Goal: Task Accomplishment & Management: Complete application form

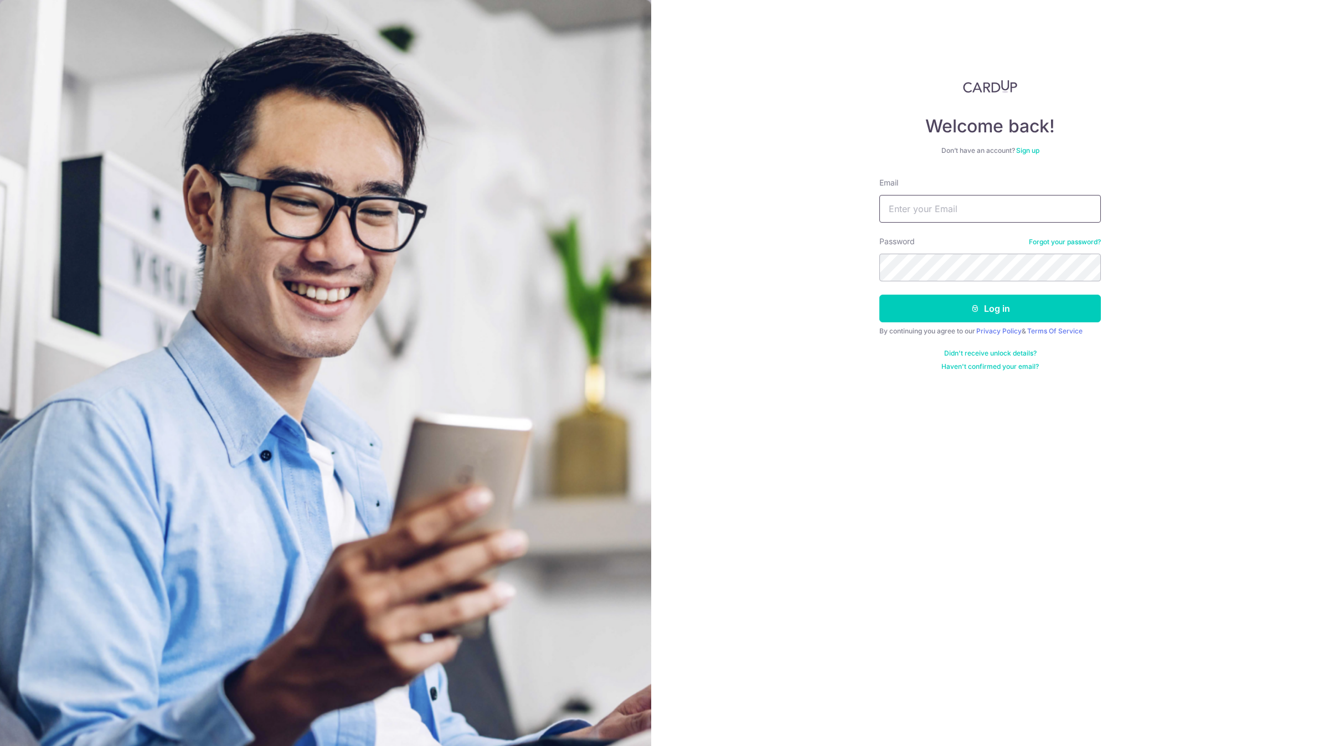
click at [935, 202] on input "Email" at bounding box center [990, 209] width 222 height 28
type input "account@elitesprings.com"
click at [879, 295] on button "Log in" at bounding box center [990, 309] width 222 height 28
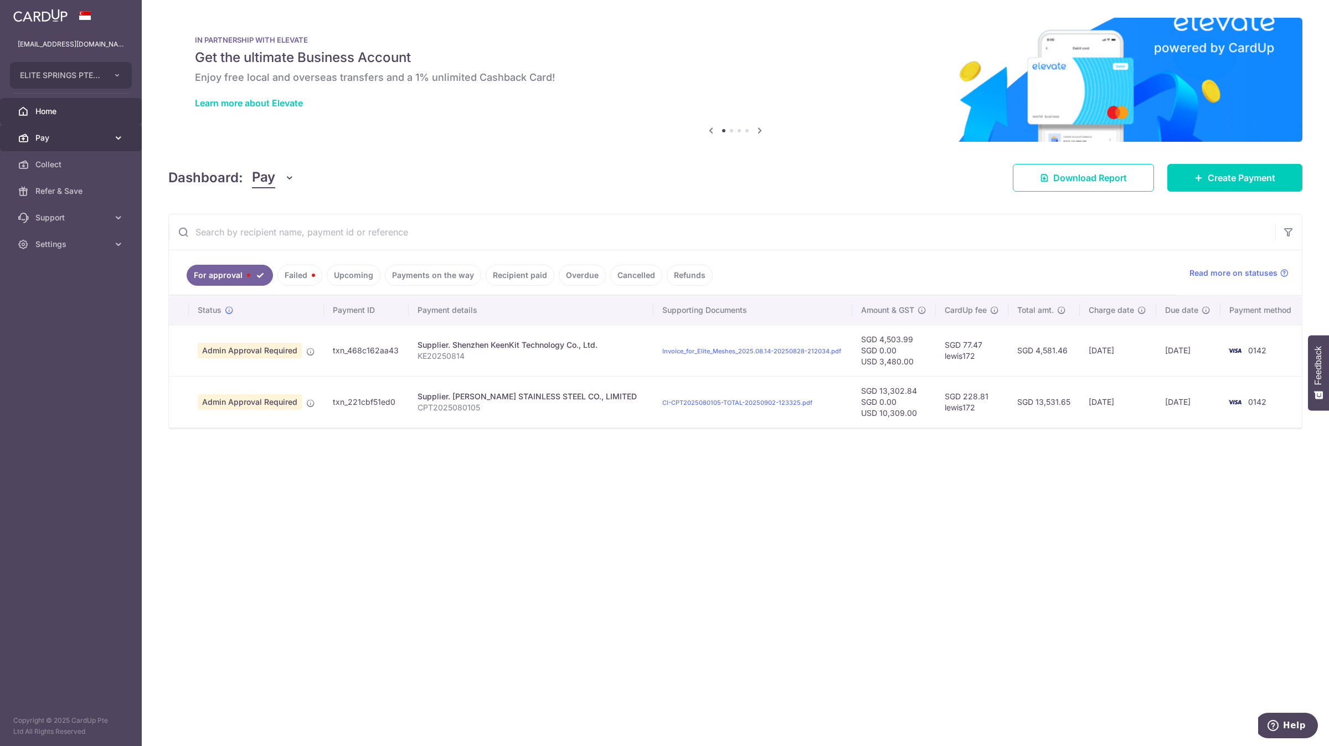
click at [106, 134] on span "Pay" at bounding box center [71, 137] width 73 height 11
click at [103, 173] on link "Payments" at bounding box center [71, 164] width 142 height 27
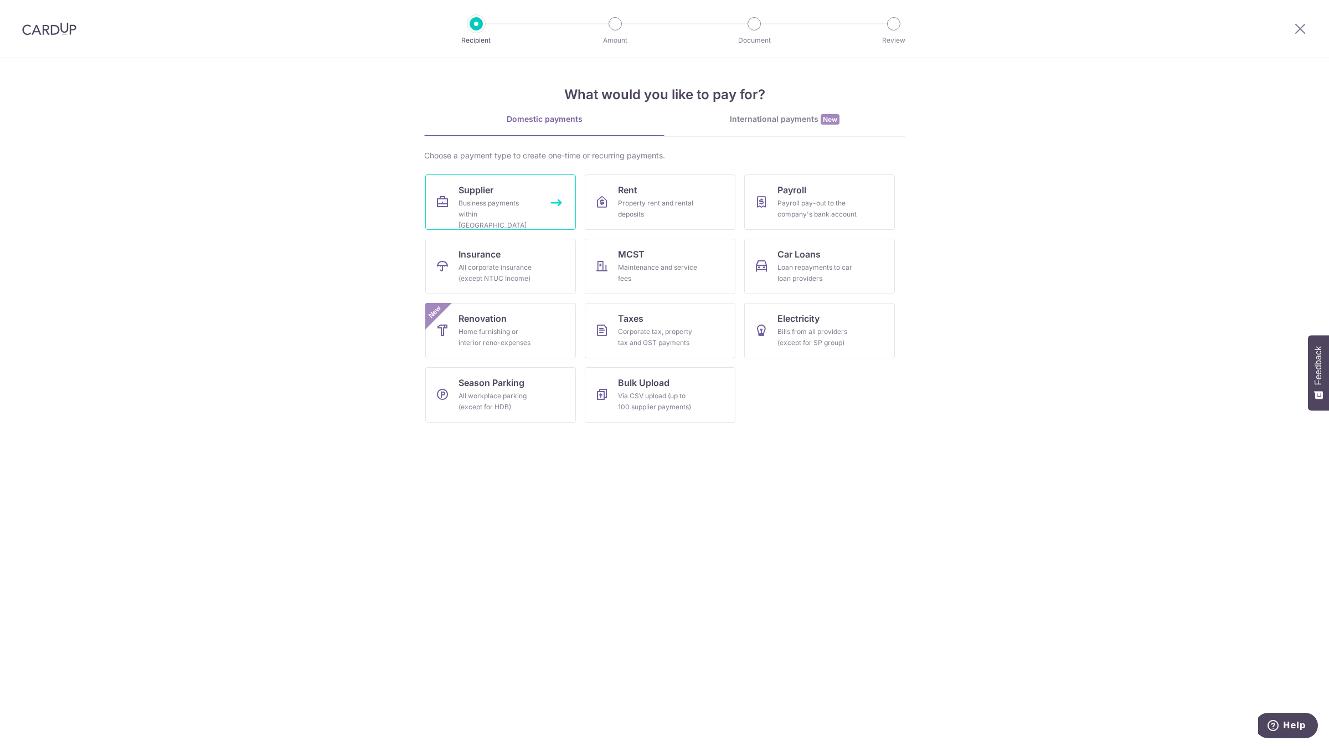
click at [532, 206] on div "Business payments within [GEOGRAPHIC_DATA]" at bounding box center [499, 214] width 80 height 33
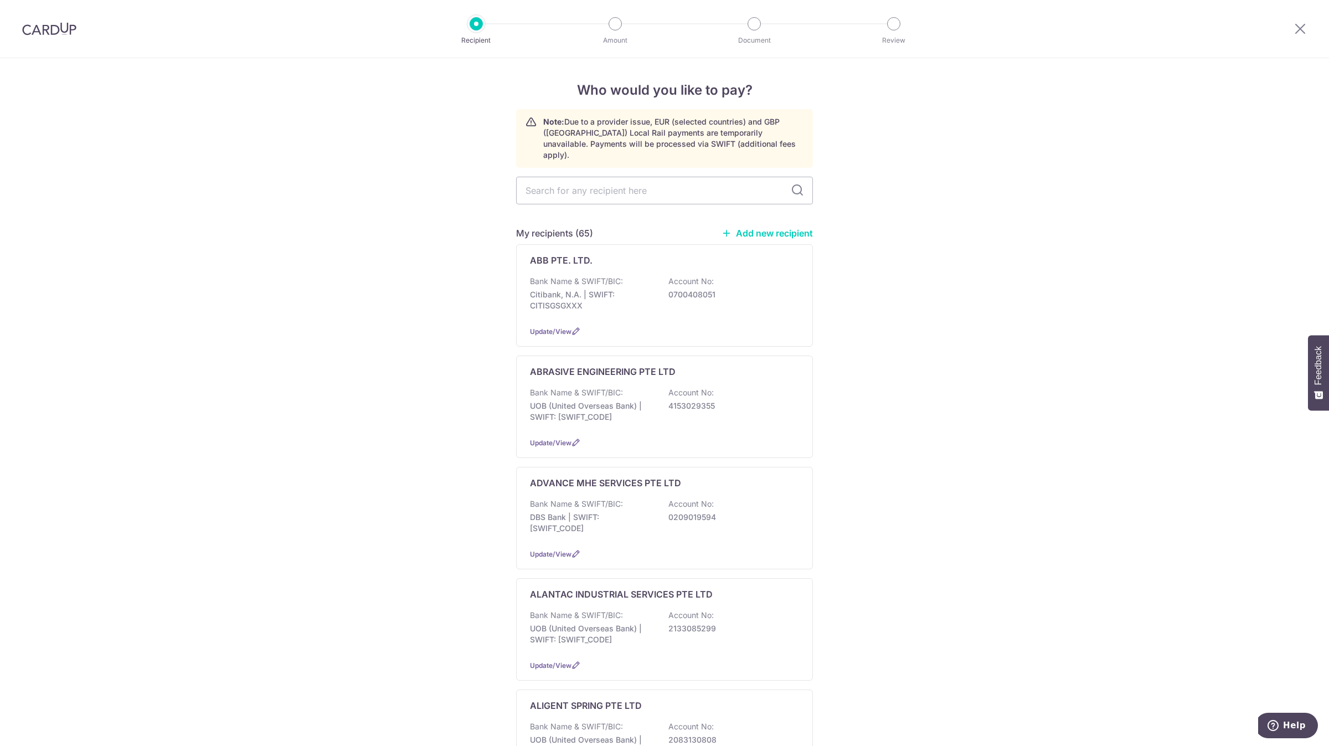
click at [756, 228] on link "Add new recipient" at bounding box center [767, 233] width 91 height 11
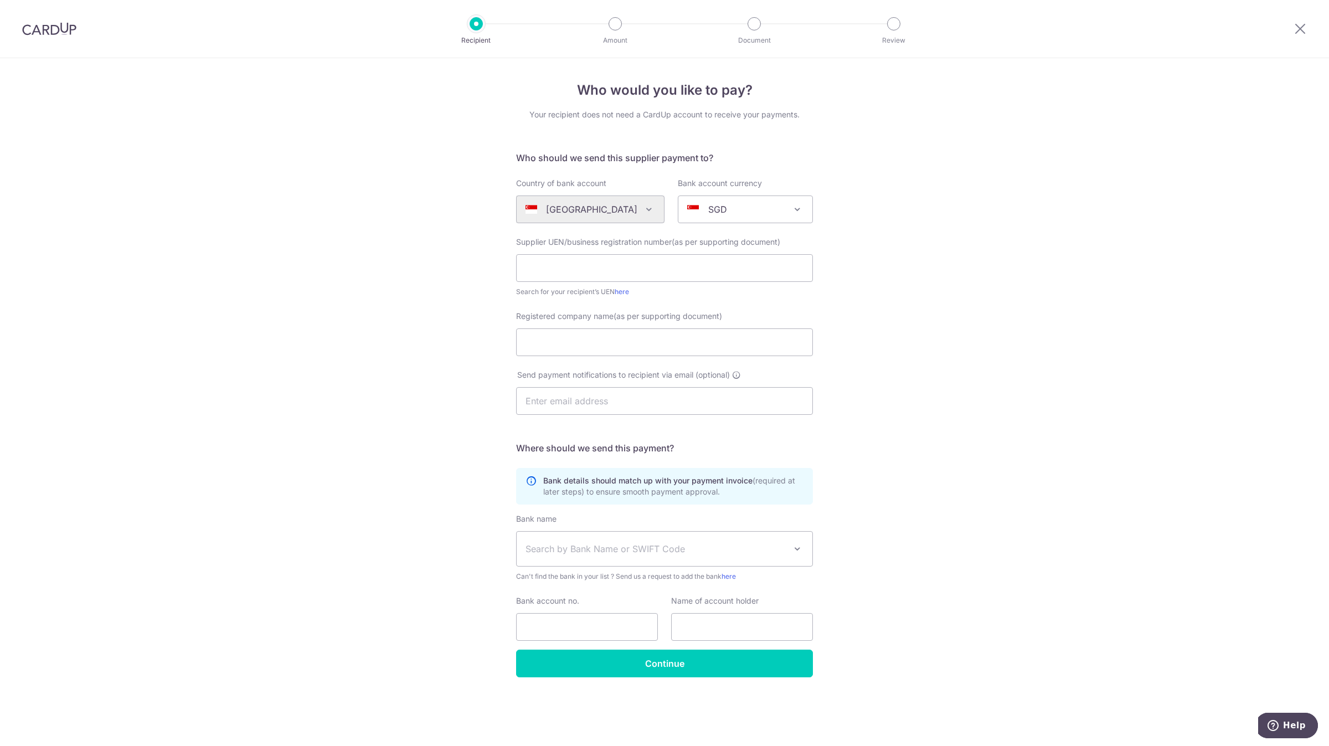
click at [614, 282] on div "Supplier UEN/business registration number(as per supporting document) Search fo…" at bounding box center [664, 266] width 297 height 61
click at [595, 341] on input "Registered company name(as per supporting document)" at bounding box center [664, 342] width 297 height 28
paste input "LOGICODE PTE LTD"
type input "LOGICODE PTE LTD"
click at [722, 620] on input "text" at bounding box center [742, 627] width 142 height 28
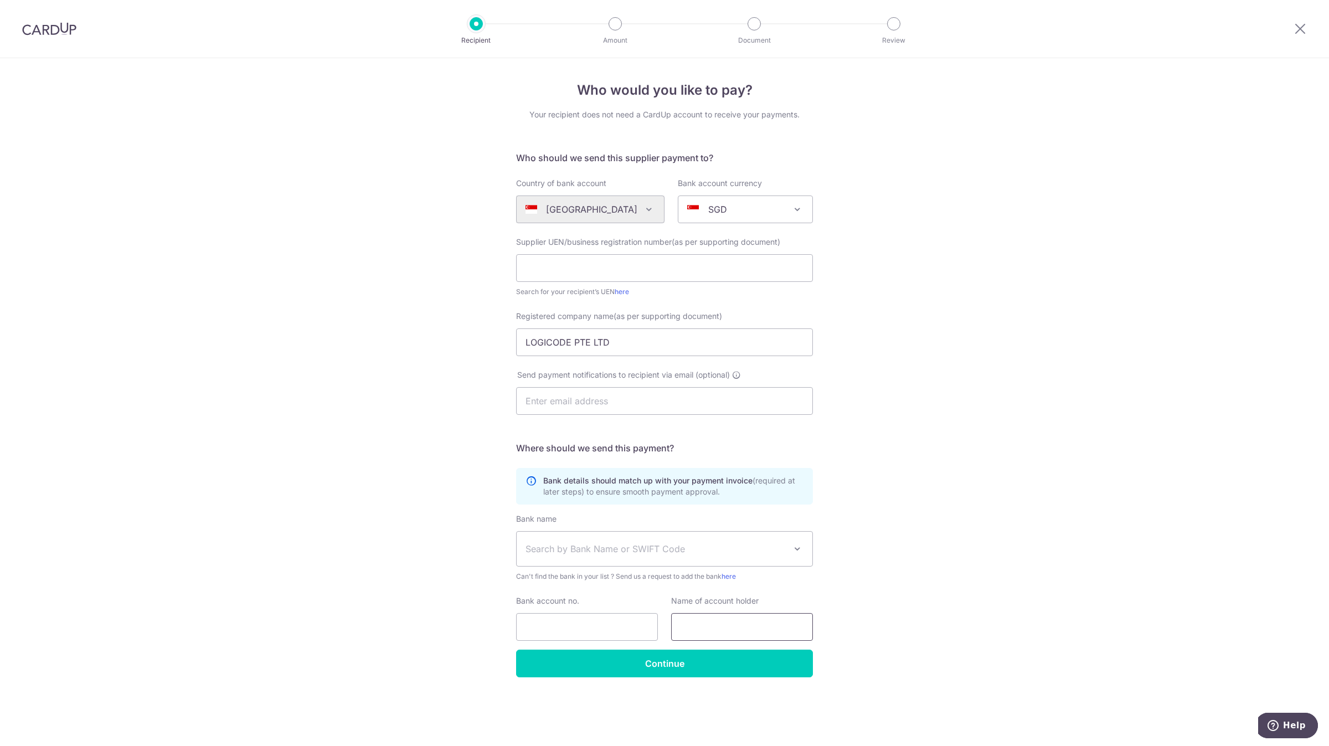
paste input "LOGICODE PTE LTD"
type input "LOGICODE PTE LTD"
click at [373, 548] on div "Who would you like to pay? Your recipient does not need a CardUp account to rec…" at bounding box center [664, 402] width 1329 height 688
click at [625, 560] on span "Search by Bank Name or SWIFT Code" at bounding box center [665, 549] width 296 height 34
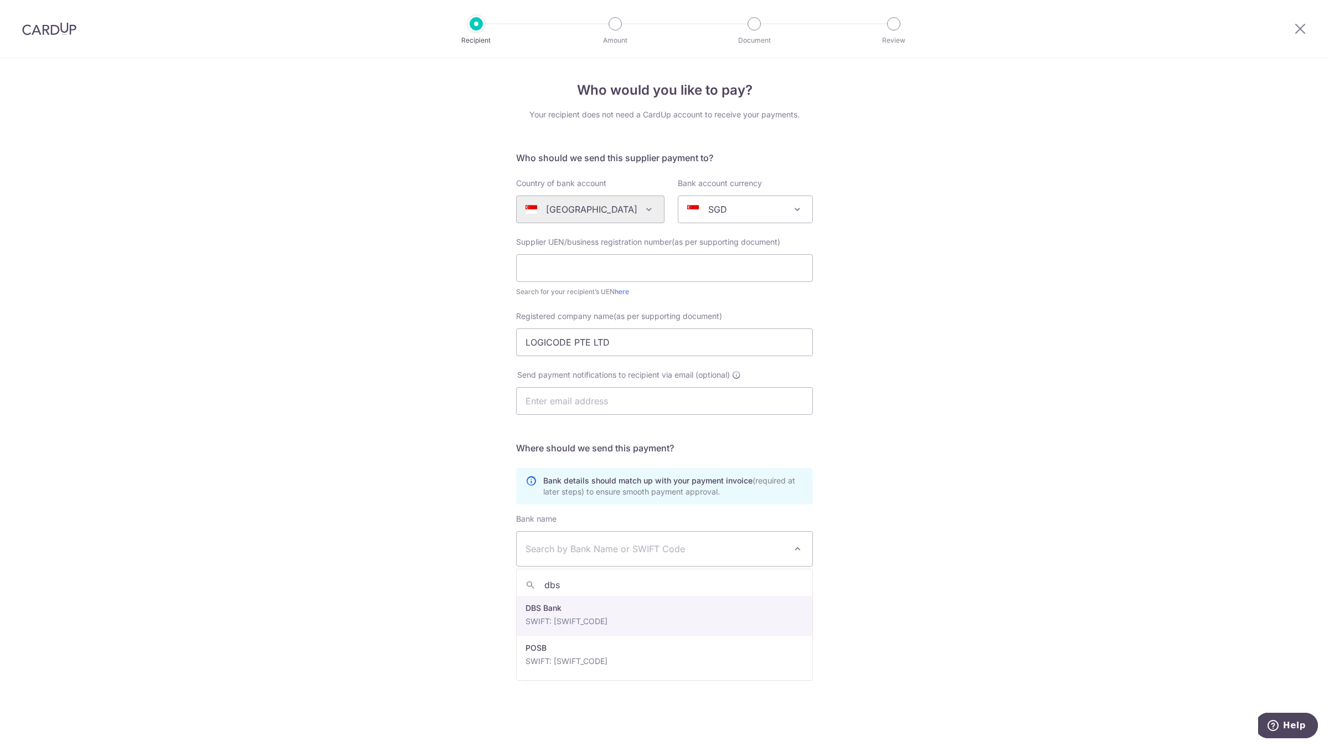
type input "dbs"
select select "6"
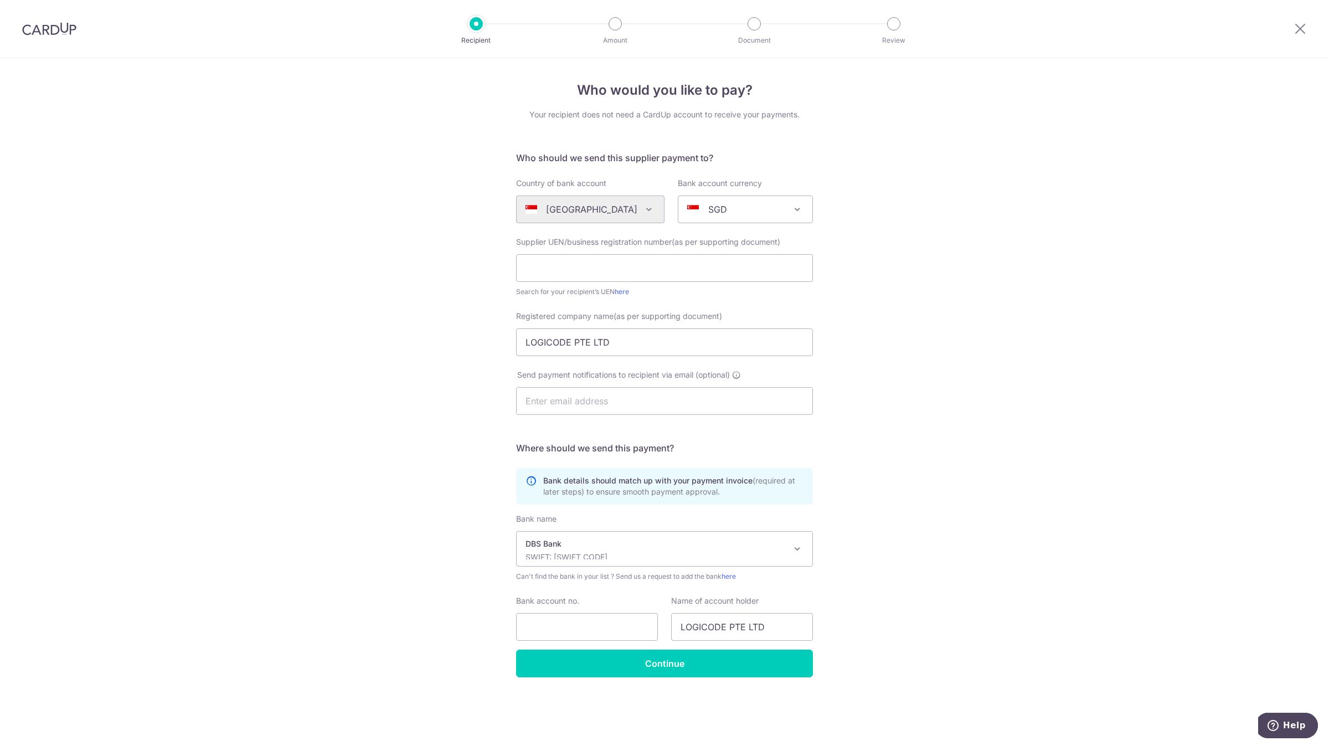
click at [557, 641] on div "Bank name (Select from our list, or add a new bank ) Select Bank UBS AG ANEXT B…" at bounding box center [664, 581] width 297 height 136
click at [559, 630] on input "Bank account no." at bounding box center [587, 627] width 142 height 28
paste input "018-015747-0"
drag, startPoint x: 579, startPoint y: 631, endPoint x: 584, endPoint y: 631, distance: 5.6
click at [580, 631] on input "018-015747-0" at bounding box center [587, 627] width 142 height 28
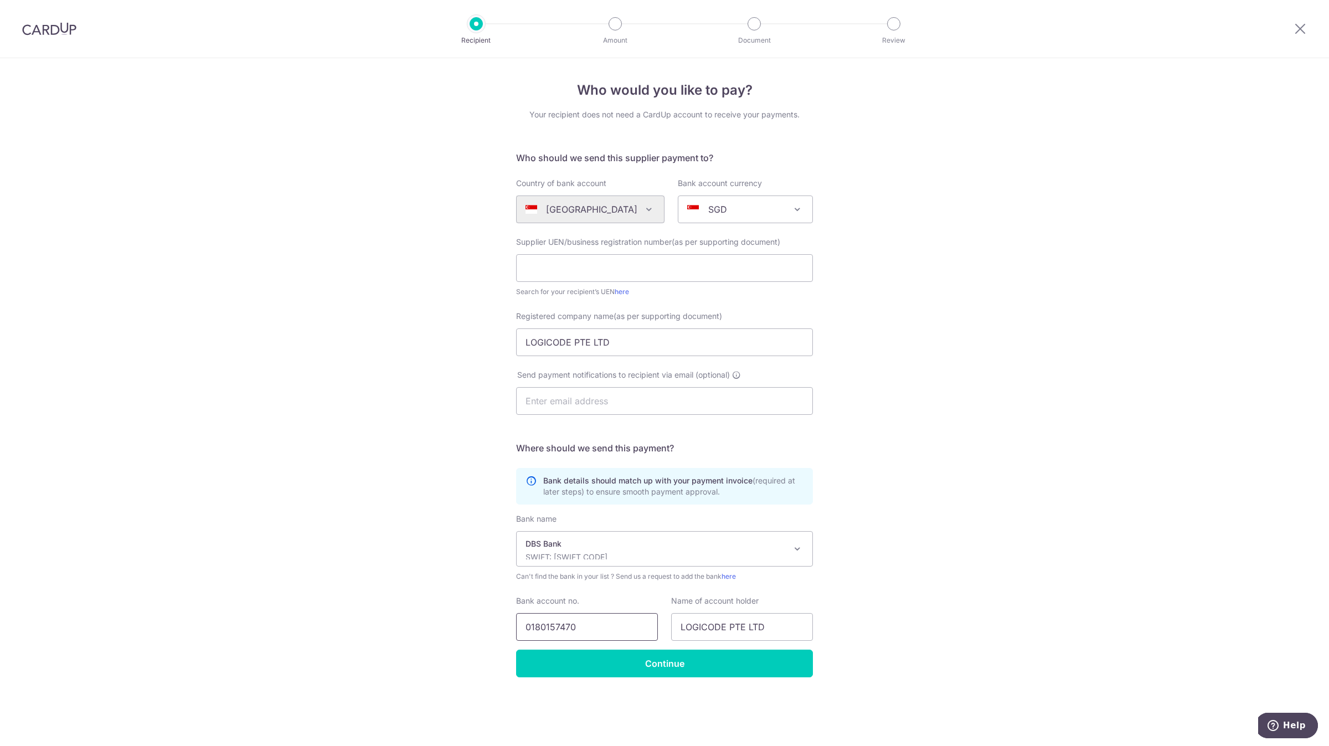
type input "0180157470"
click at [545, 272] on input "text" at bounding box center [664, 268] width 297 height 28
paste input "199900896M"
type input "199900896M"
click at [420, 372] on div "Who would you like to pay? Your recipient does not need a CardUp account to rec…" at bounding box center [664, 402] width 1329 height 688
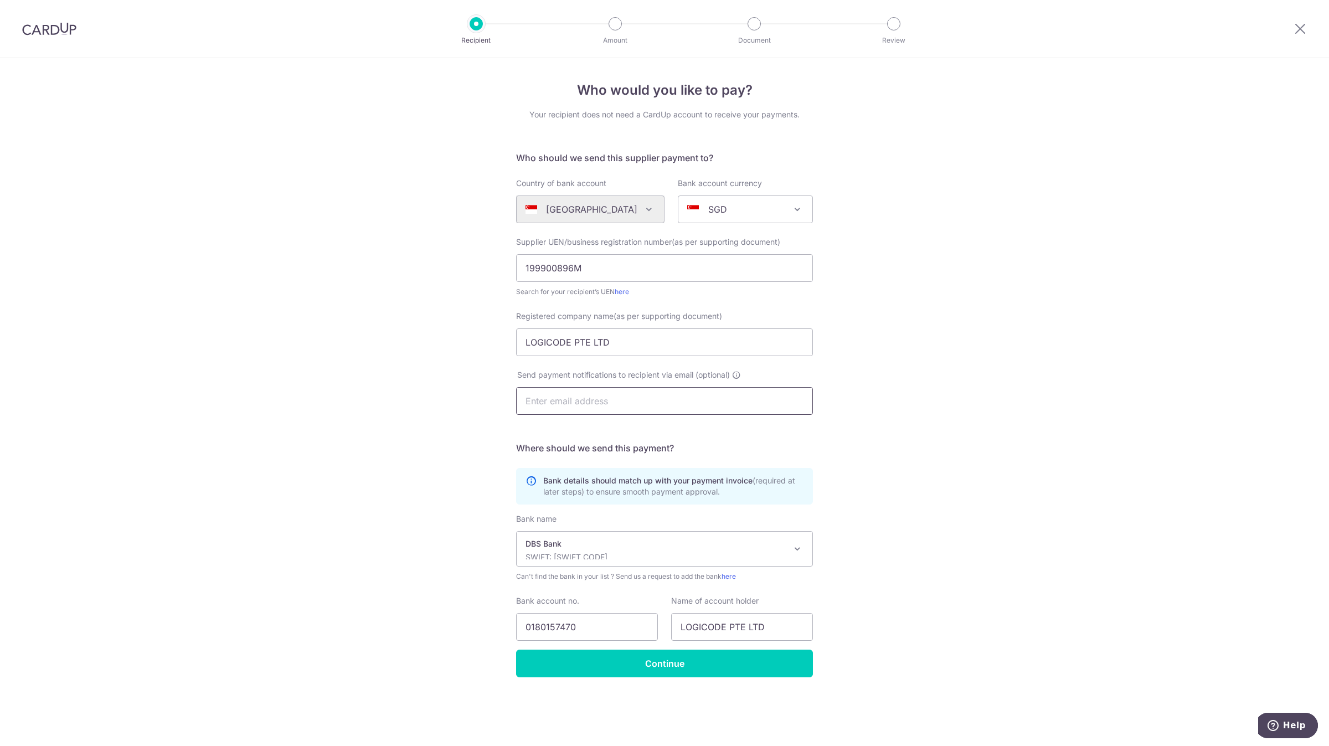
click at [634, 406] on input "text" at bounding box center [664, 401] width 297 height 28
click at [751, 665] on input "Continue" at bounding box center [664, 664] width 297 height 28
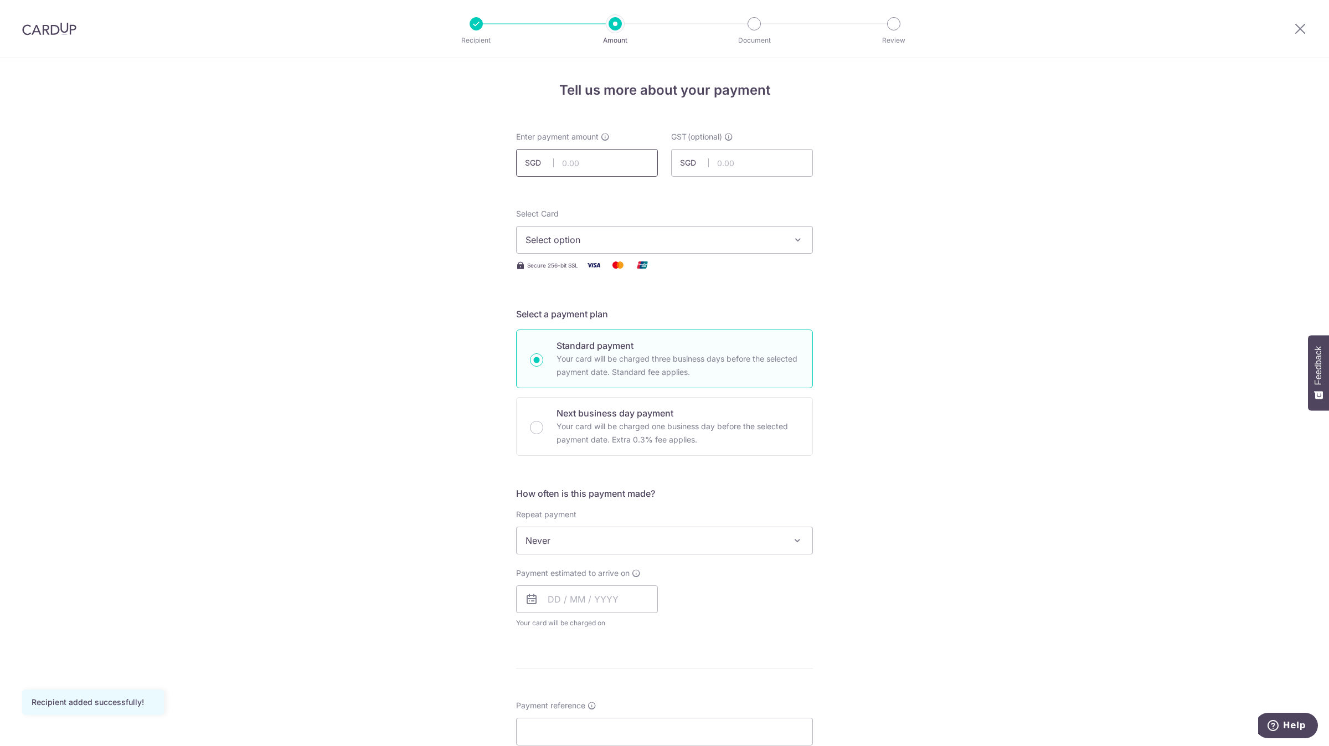
click at [613, 156] on input "text" at bounding box center [587, 163] width 142 height 28
paste input "1,420.27"
type input "1,420.27"
type input "0.00"
click at [636, 241] on span "Select option" at bounding box center [655, 239] width 258 height 13
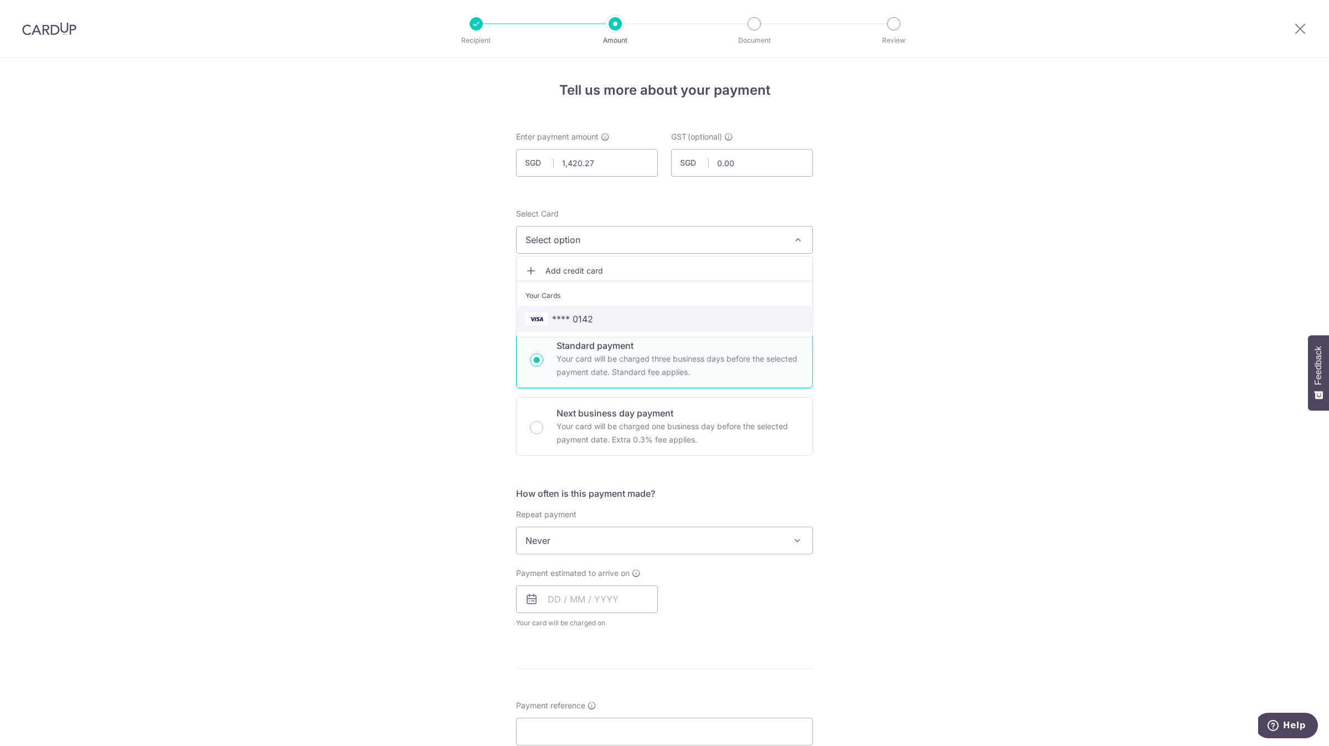
click at [642, 320] on span "**** 0142" at bounding box center [665, 318] width 278 height 13
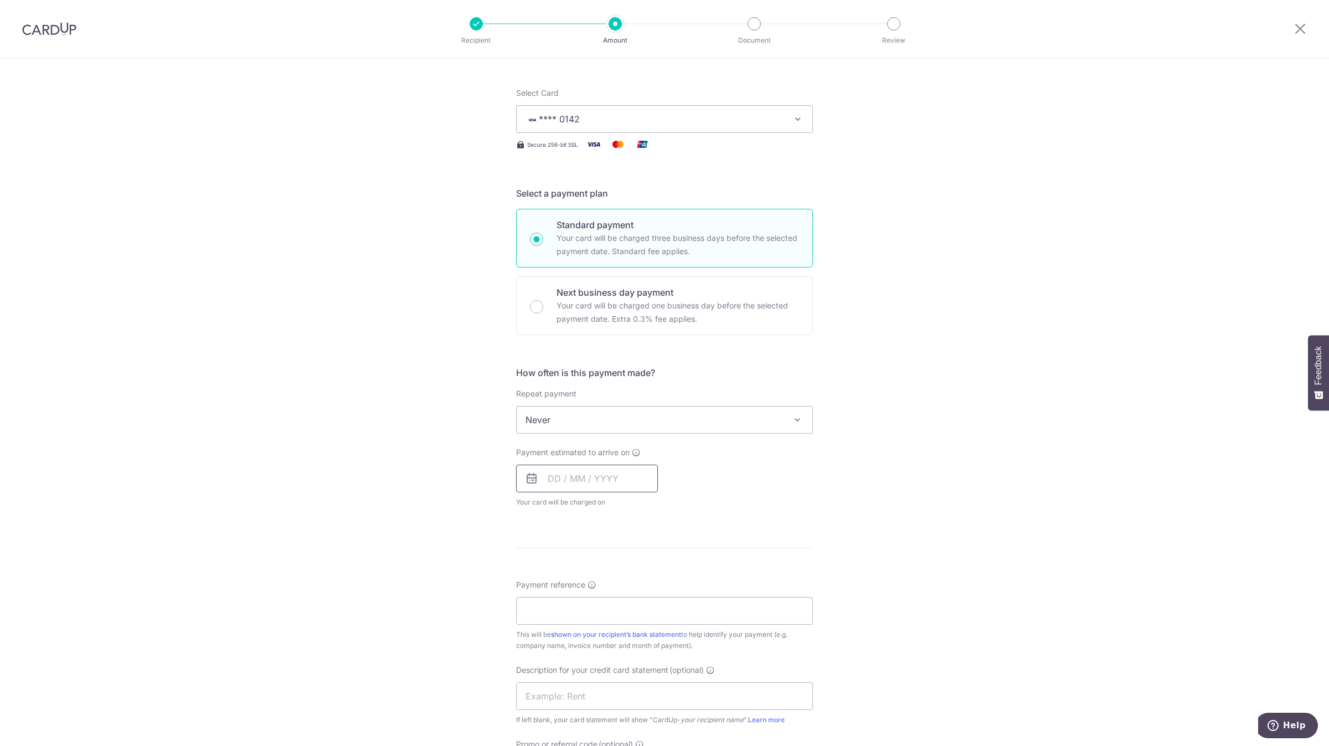
scroll to position [249, 0]
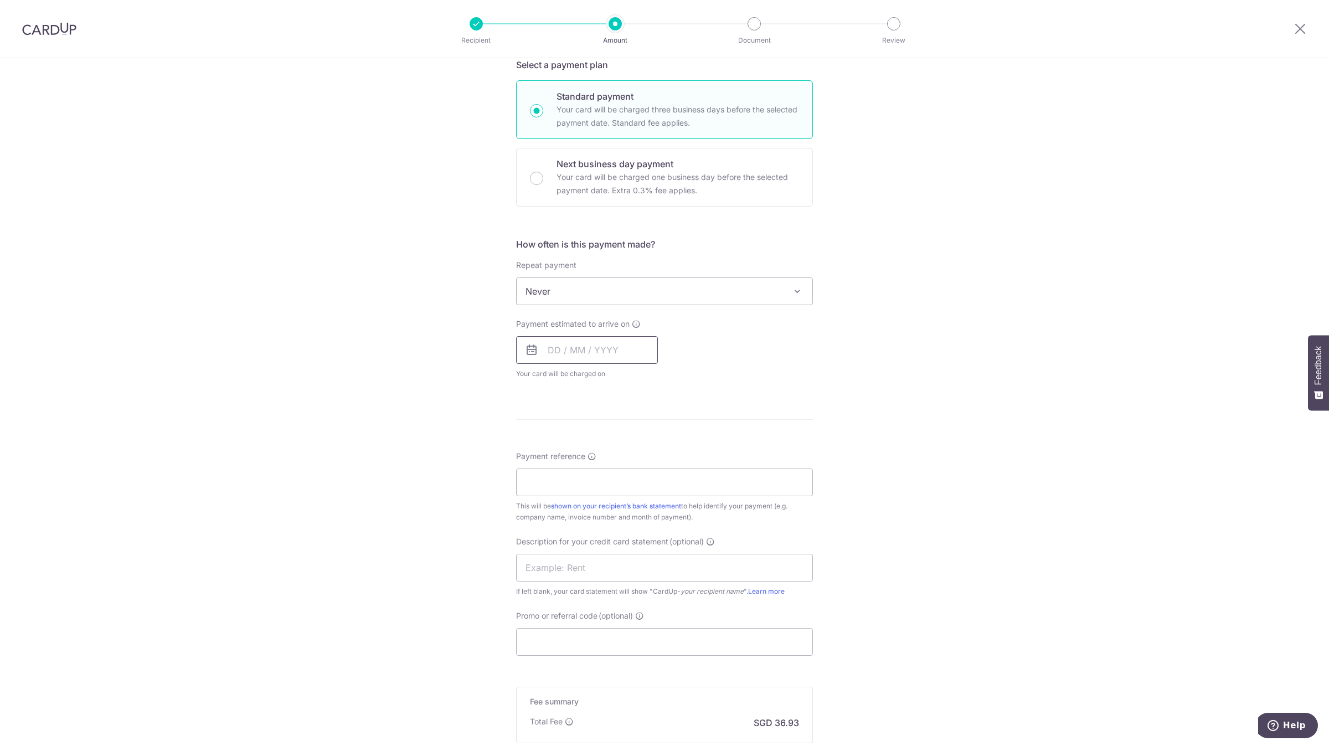
click at [599, 351] on input "text" at bounding box center [587, 350] width 142 height 28
click at [560, 454] on link "8" at bounding box center [561, 451] width 18 height 18
type input "[DATE]"
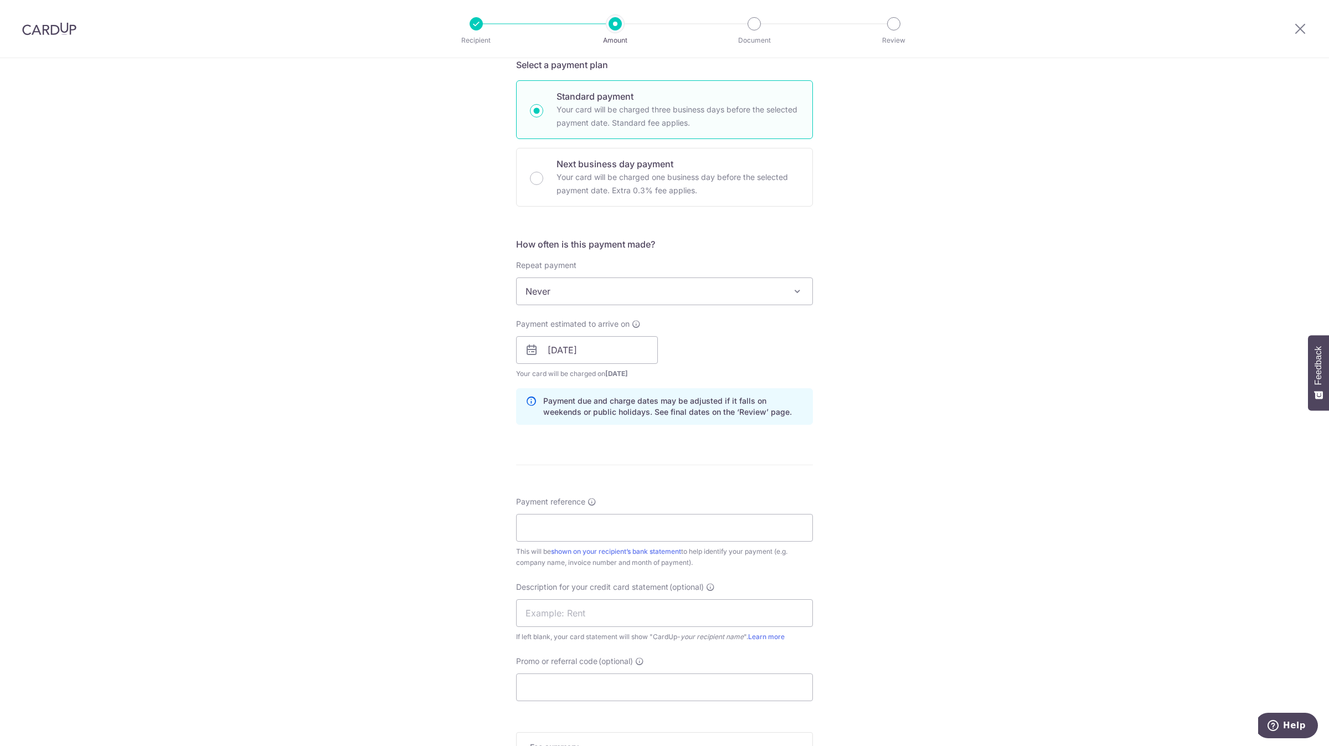
click at [416, 425] on div "Tell us more about your payment Enter payment amount SGD 1,420.27 1420.27 GST (…" at bounding box center [664, 369] width 1329 height 1121
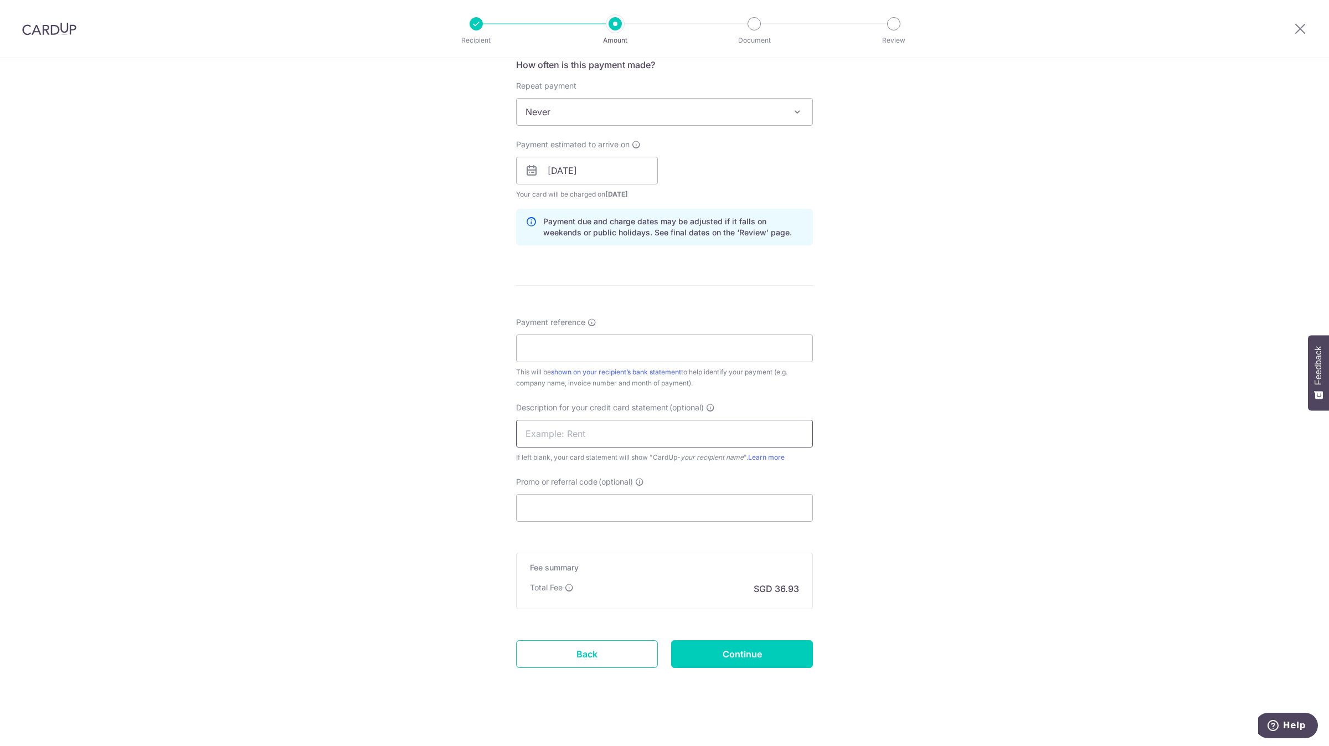
scroll to position [434, 0]
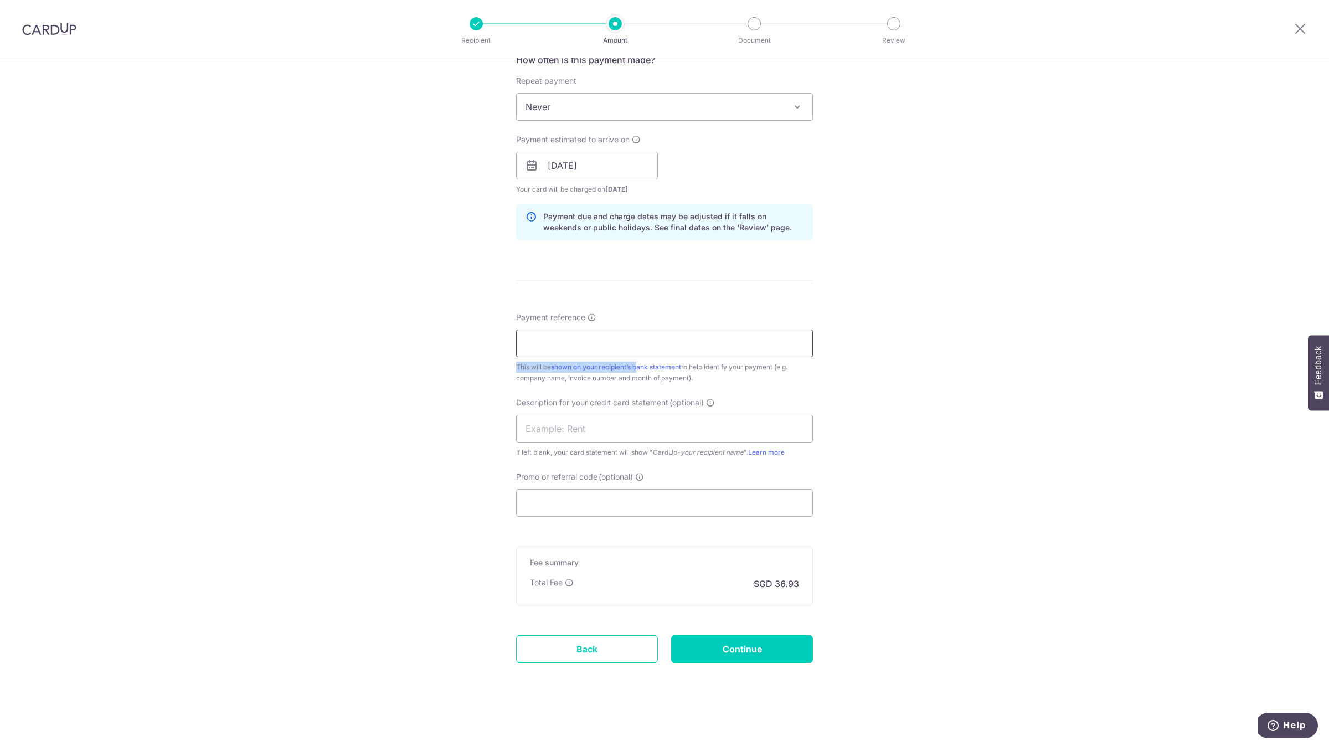
click at [636, 353] on div "Payment reference This will be shown on your recipient’s bank statement to help…" at bounding box center [664, 348] width 297 height 72
click at [555, 344] on input "Payment reference" at bounding box center [664, 344] width 297 height 28
paste input "SO28054"
click at [520, 349] on input "SO28054" at bounding box center [664, 344] width 297 height 28
paste input "LOGICODE"
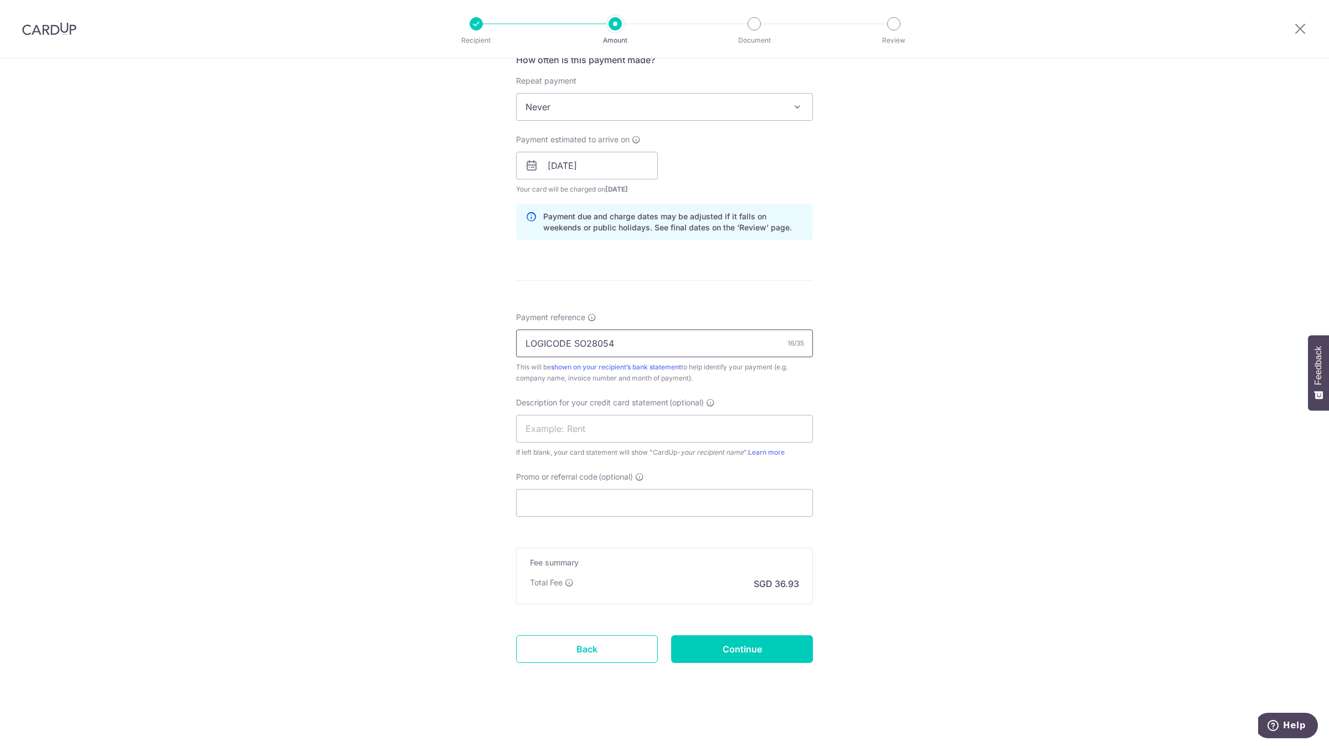
type input "LOGICODE SO28054"
drag, startPoint x: 645, startPoint y: 344, endPoint x: 425, endPoint y: 351, distance: 219.4
click at [404, 346] on div "Tell us more about your payment Enter payment amount SGD 1,420.27 1420.27 GST (…" at bounding box center [664, 185] width 1329 height 1121
click at [546, 425] on input "text" at bounding box center [664, 429] width 297 height 28
paste input "LOGICODE SO2805"
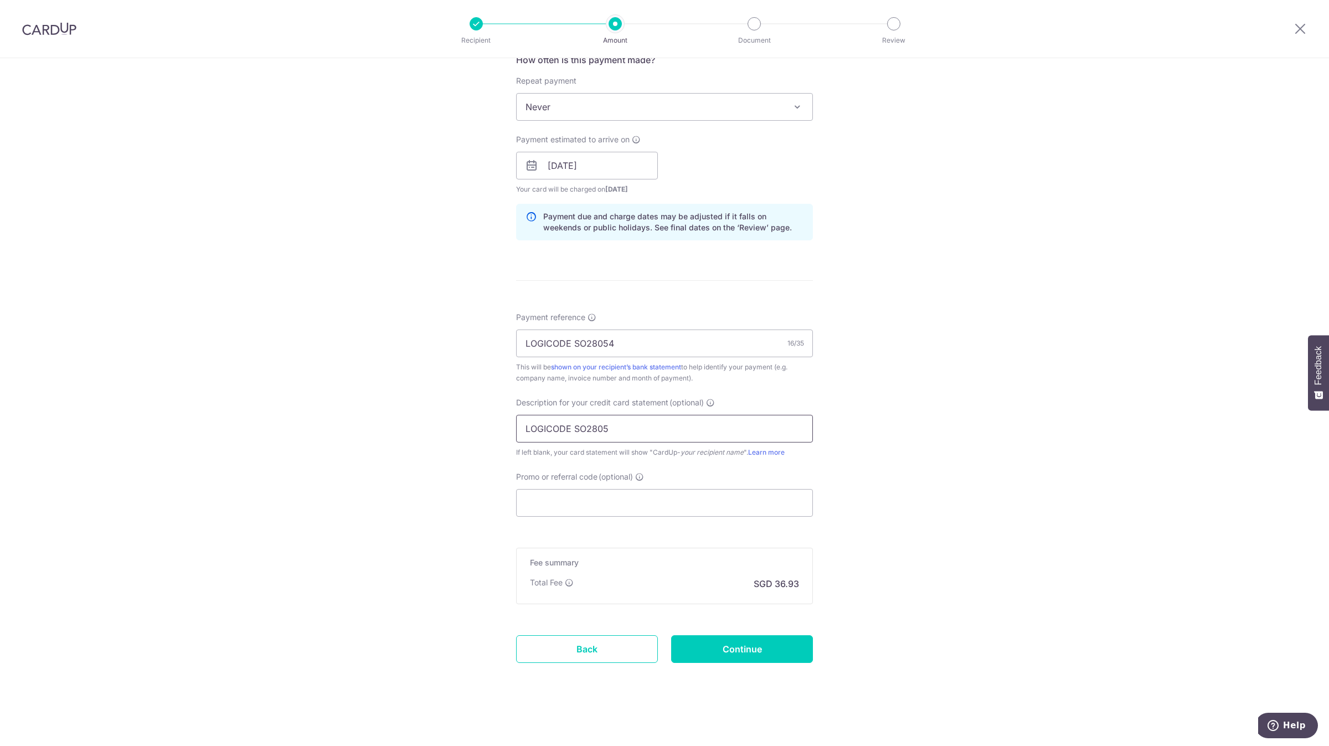
click at [571, 429] on input "LOGICODE SO2805" at bounding box center [664, 429] width 297 height 28
click at [613, 427] on input "LOGICODESO2805" at bounding box center [664, 429] width 297 height 28
type input "LOGICODESO28054"
drag, startPoint x: 639, startPoint y: 342, endPoint x: 487, endPoint y: 341, distance: 151.7
click at [487, 341] on div "Tell us more about your payment Enter payment amount SGD 1,420.27 1420.27 GST (…" at bounding box center [664, 185] width 1329 height 1121
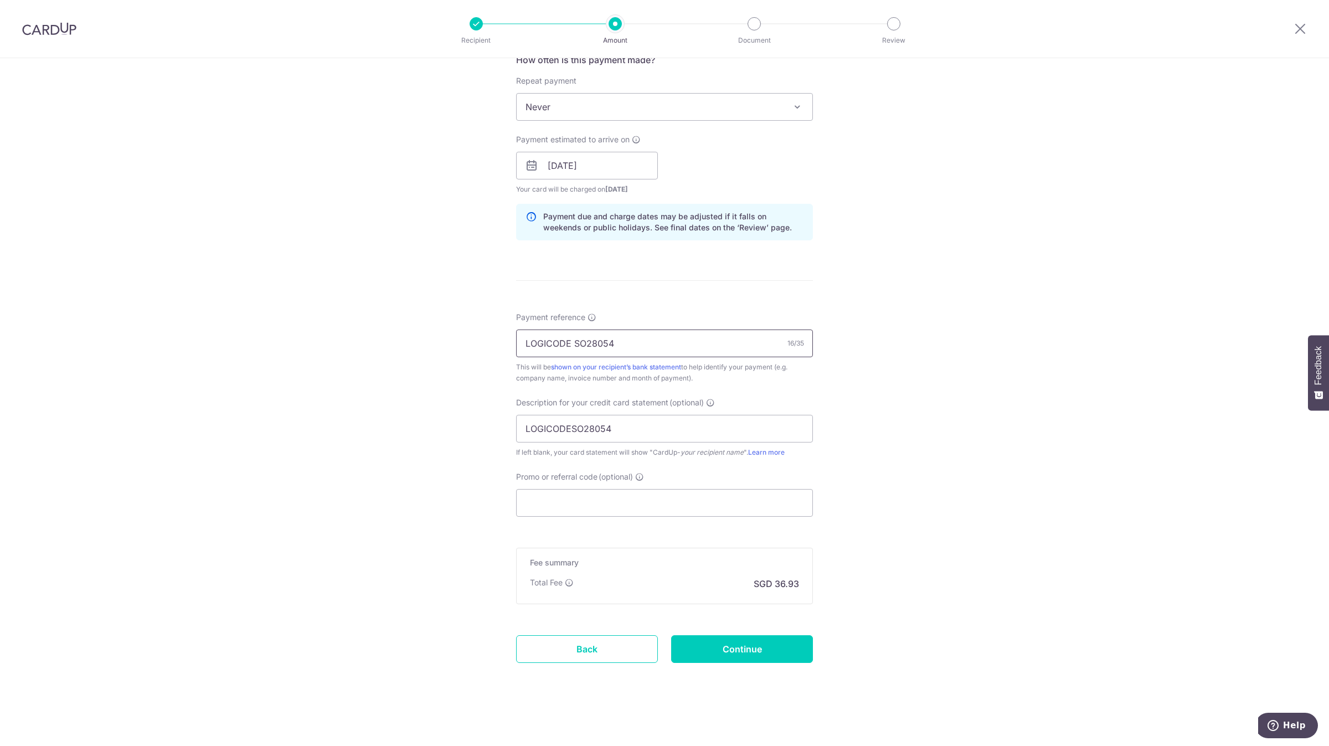
click at [553, 347] on input "LOGICODE SO28054" at bounding box center [664, 344] width 297 height 28
drag, startPoint x: 569, startPoint y: 343, endPoint x: 441, endPoint y: 346, distance: 128.5
click at [441, 346] on div "Tell us more about your payment Enter payment amount SGD 1,420.27 1420.27 GST (…" at bounding box center [664, 185] width 1329 height 1121
type input "SO28054"
click at [552, 498] on input "Promo or referral code (optional)" at bounding box center [664, 503] width 297 height 28
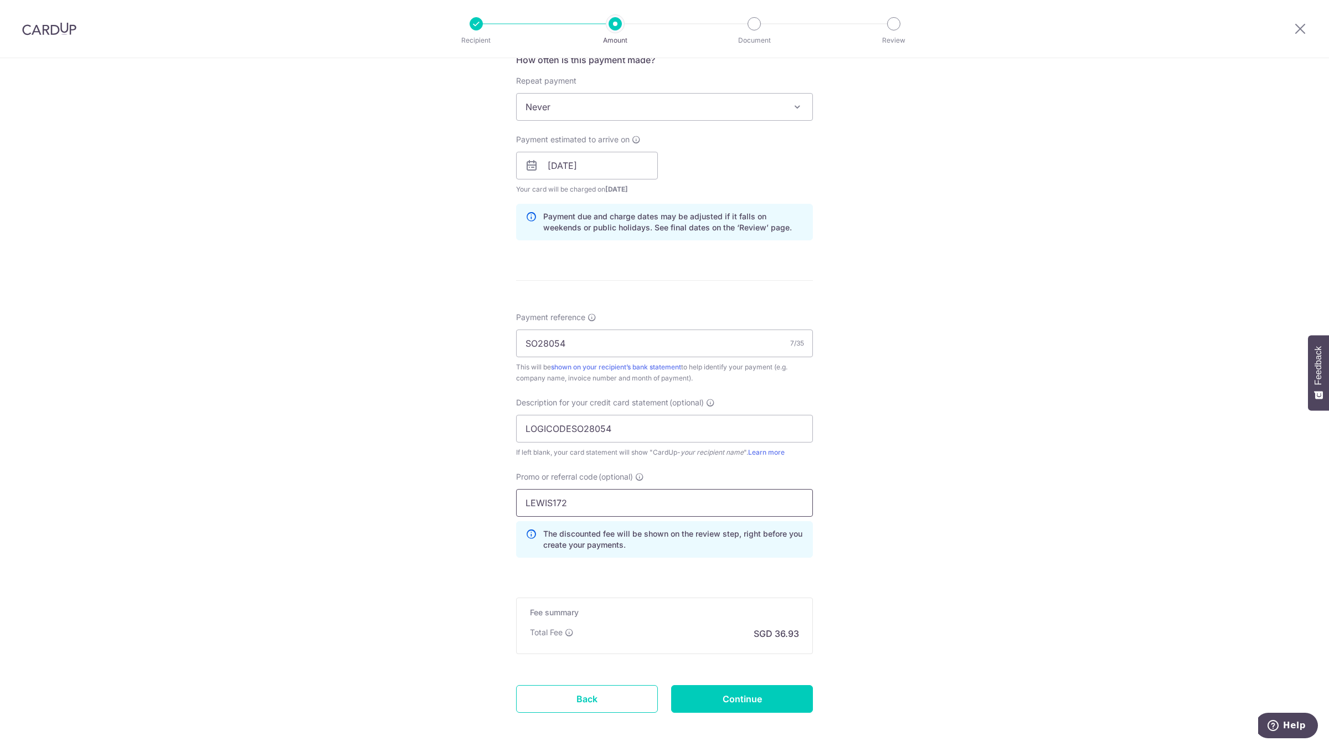
type input "LEWIS172"
click at [706, 696] on input "Continue" at bounding box center [742, 699] width 142 height 28
type input "Create Schedule"
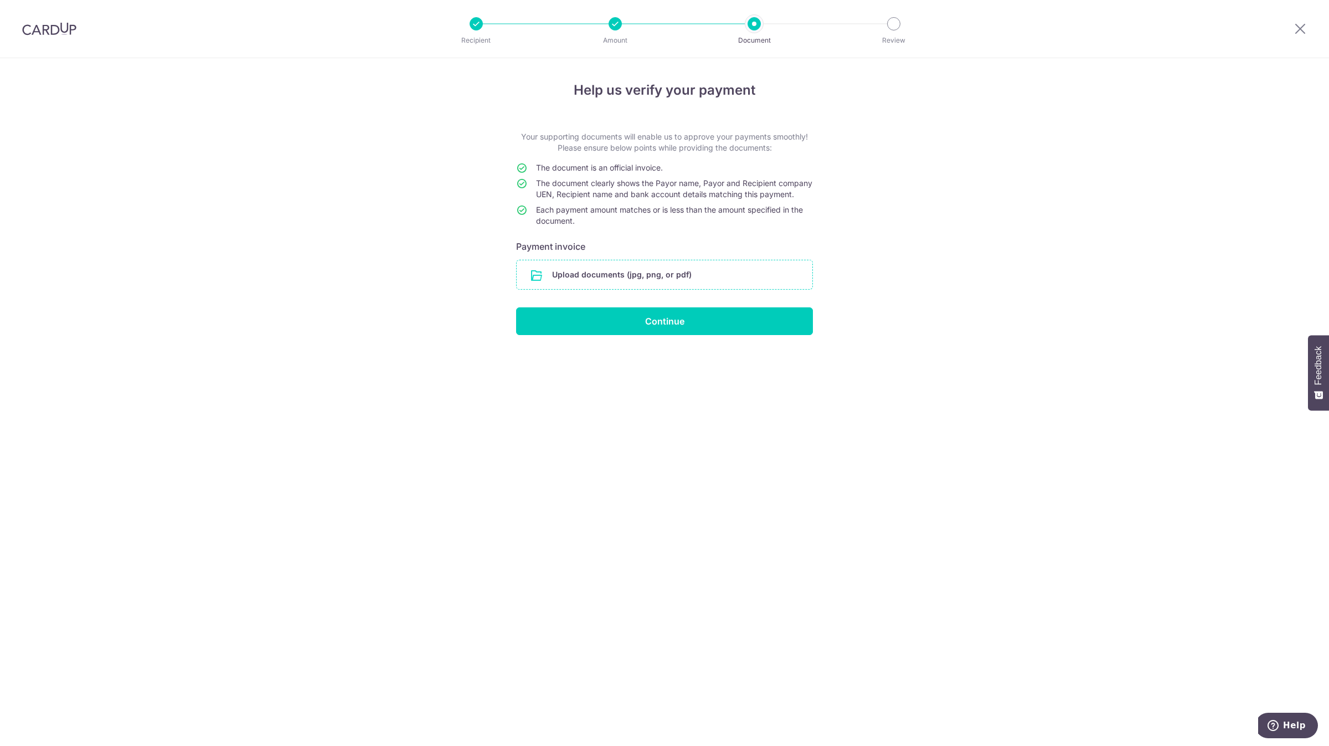
click at [694, 279] on input "file" at bounding box center [665, 274] width 296 height 29
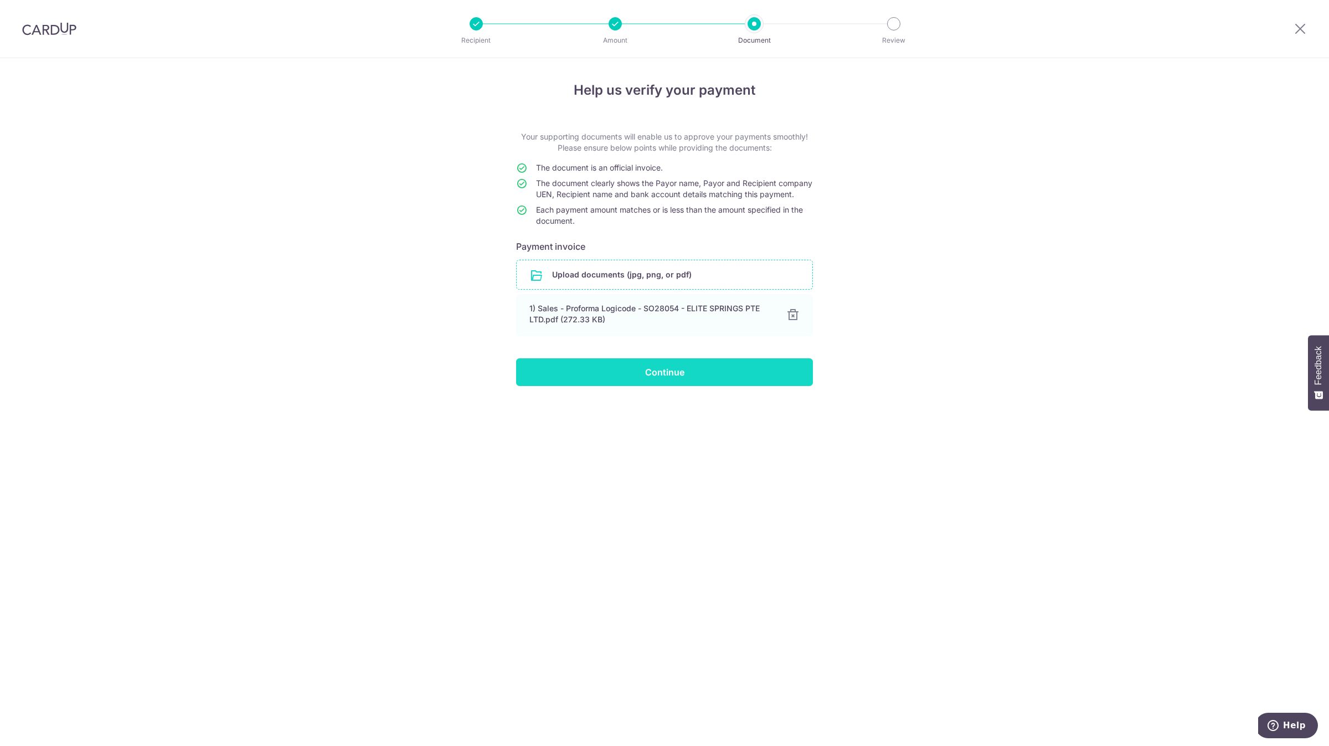
click at [696, 384] on input "Continue" at bounding box center [664, 372] width 297 height 28
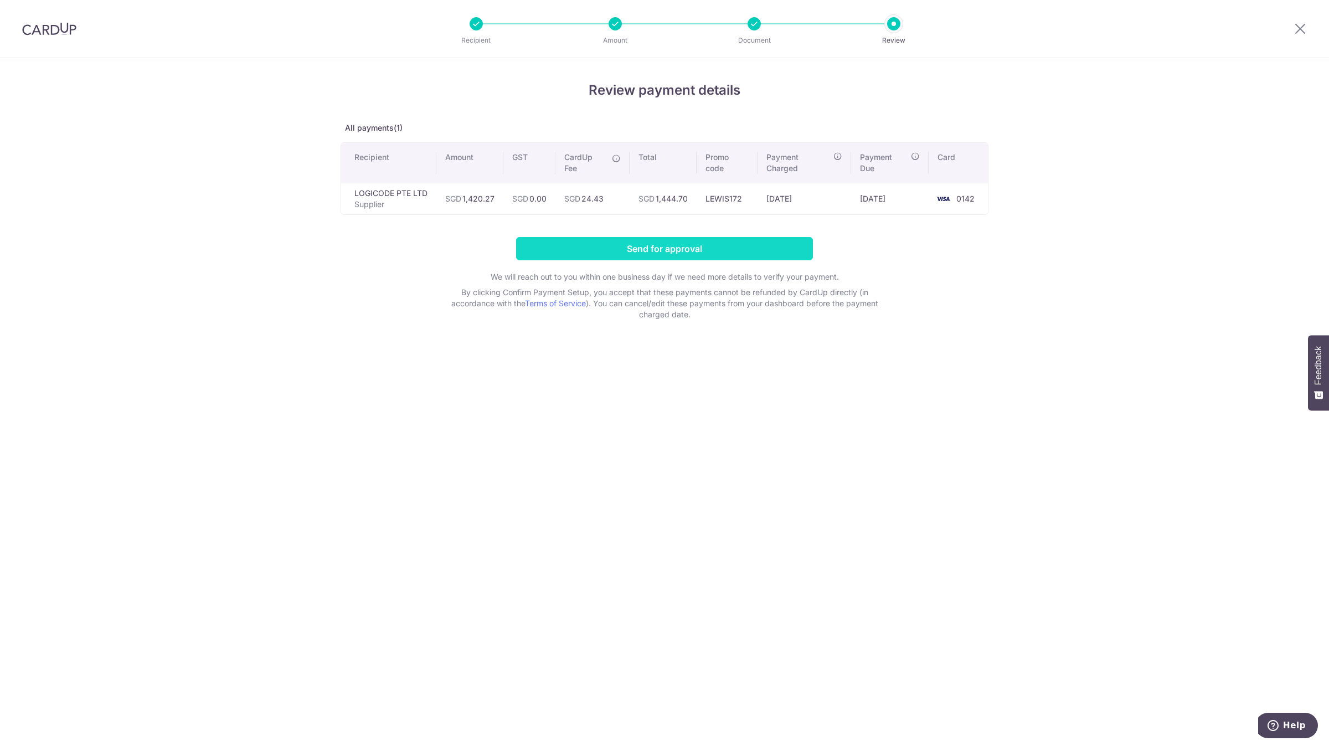
click at [744, 245] on input "Send for approval" at bounding box center [664, 248] width 297 height 23
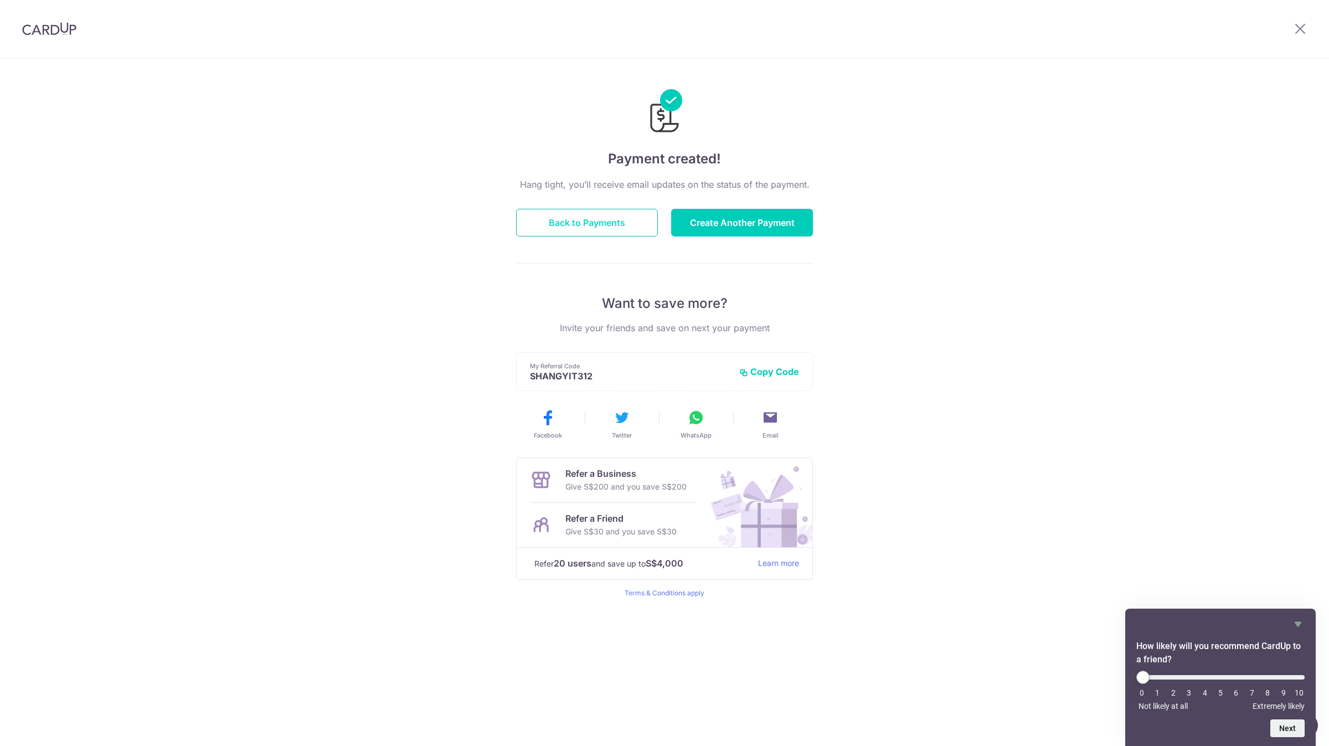
click at [626, 222] on button "Back to Payments" at bounding box center [587, 223] width 142 height 28
